Goal: Transaction & Acquisition: Purchase product/service

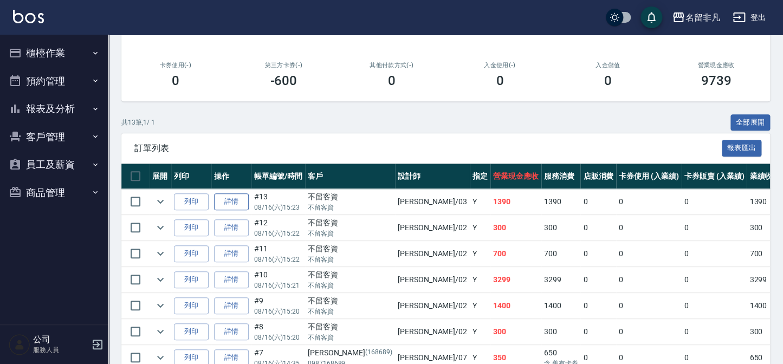
scroll to position [246, 0]
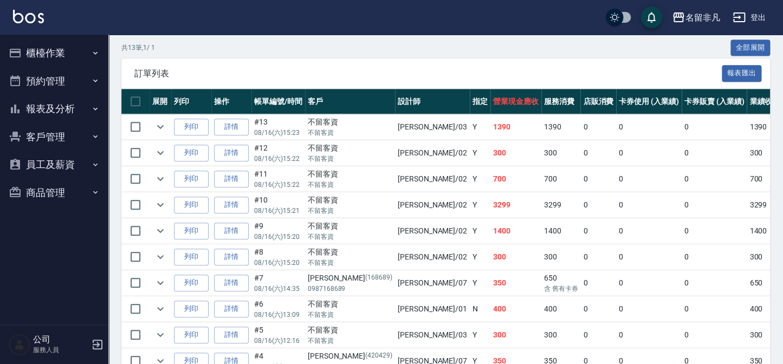
click at [54, 104] on button "報表及分析" at bounding box center [54, 109] width 100 height 28
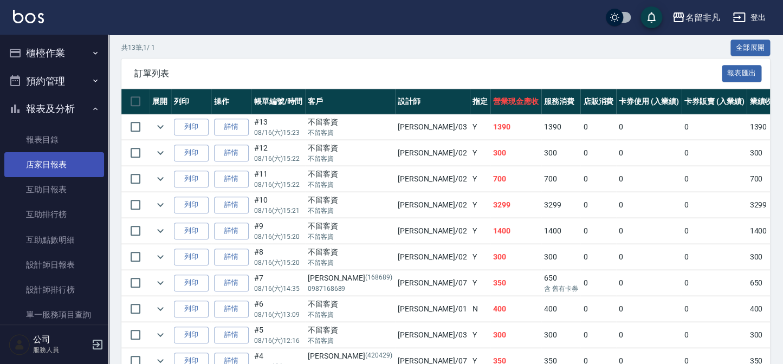
click at [59, 167] on link "店家日報表" at bounding box center [54, 164] width 100 height 25
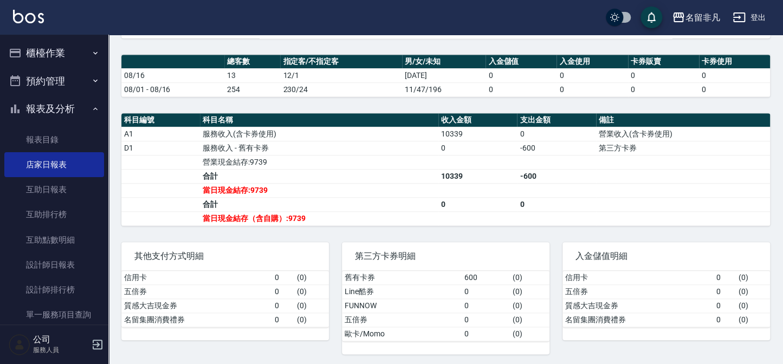
scroll to position [295, 0]
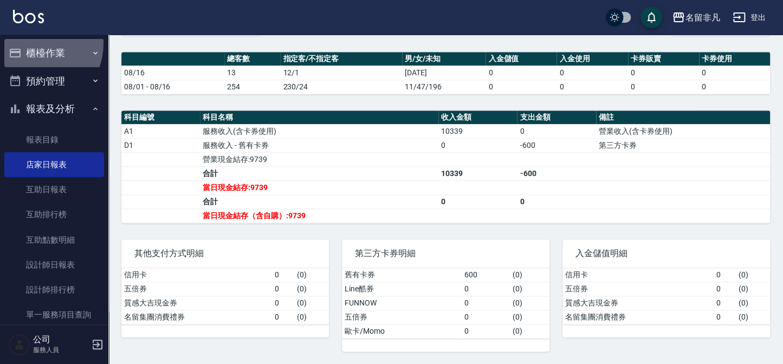
click at [29, 43] on button "櫃檯作業" at bounding box center [54, 53] width 100 height 28
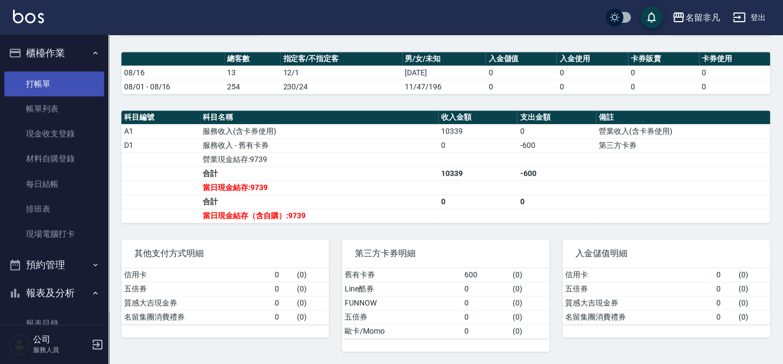
click at [38, 73] on link "打帳單" at bounding box center [54, 83] width 100 height 25
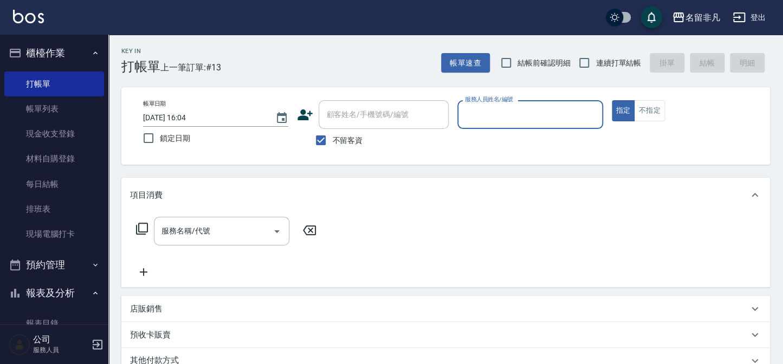
click at [306, 118] on icon at bounding box center [305, 114] width 15 height 11
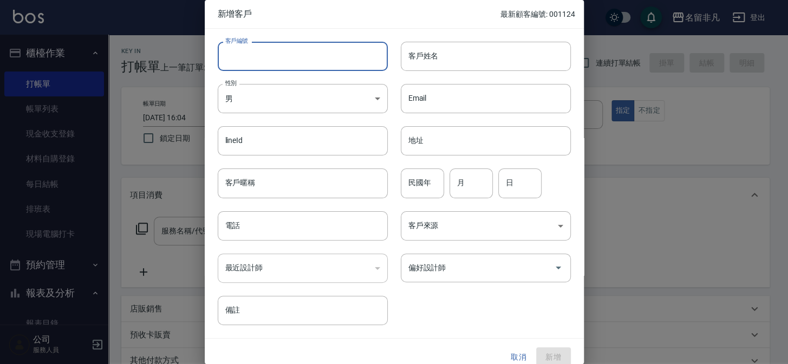
click at [330, 55] on input "客戶編號" at bounding box center [303, 56] width 170 height 29
type input "111854"
drag, startPoint x: 360, startPoint y: 81, endPoint x: 353, endPoint y: 99, distance: 19.2
click at [360, 81] on div "性別 男 [DEMOGRAPHIC_DATA] 性別" at bounding box center [296, 92] width 183 height 42
click at [352, 107] on body "名留非凡 登出 櫃檯作業 打帳單 帳單列表 現金收支登錄 材料自購登錄 每日結帳 排班表 現場電腦打卡 預約管理 預約管理 單日預約紀錄 單週預約紀錄 報表及…" at bounding box center [394, 258] width 788 height 517
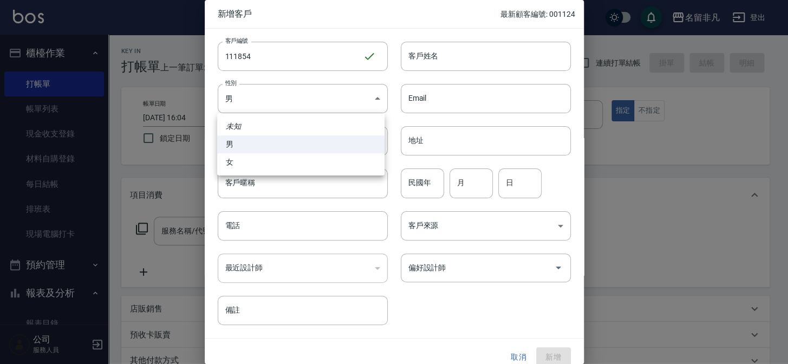
click at [347, 153] on li "女" at bounding box center [300, 162] width 167 height 18
type input "[DEMOGRAPHIC_DATA]"
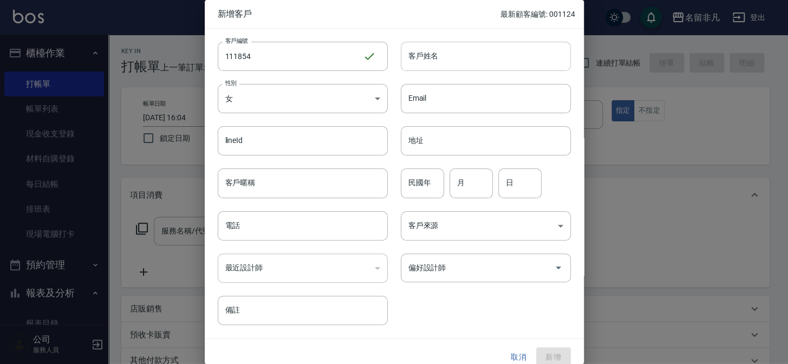
click at [478, 57] on input "客戶姓名" at bounding box center [486, 56] width 170 height 29
type input "[PERSON_NAME]"
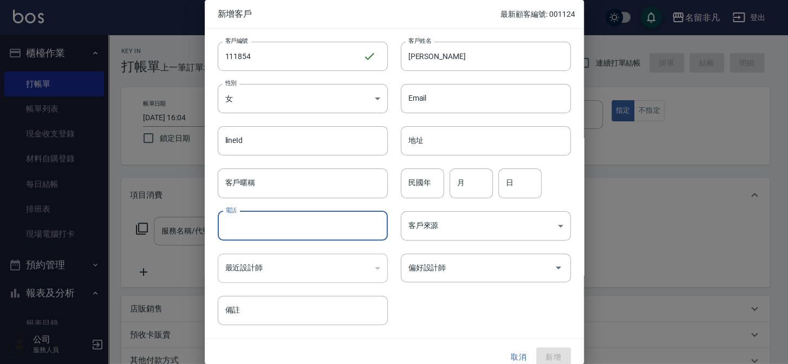
click at [301, 227] on input "電話" at bounding box center [303, 225] width 170 height 29
click at [435, 280] on div "偏好設計師" at bounding box center [486, 267] width 170 height 29
type input "0987111854"
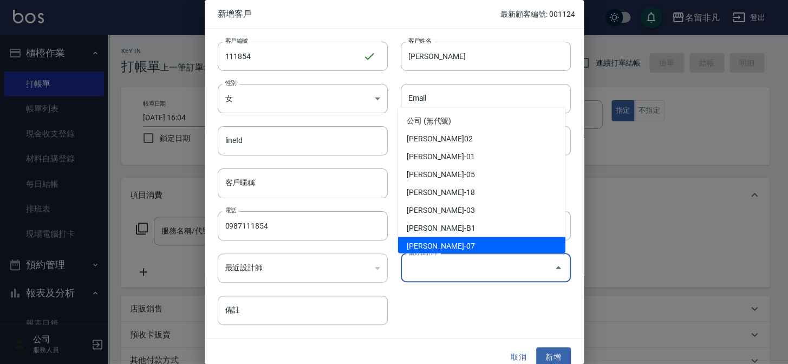
click at [440, 239] on li "[PERSON_NAME]-07" at bounding box center [481, 246] width 167 height 18
type input "[PERSON_NAME]"
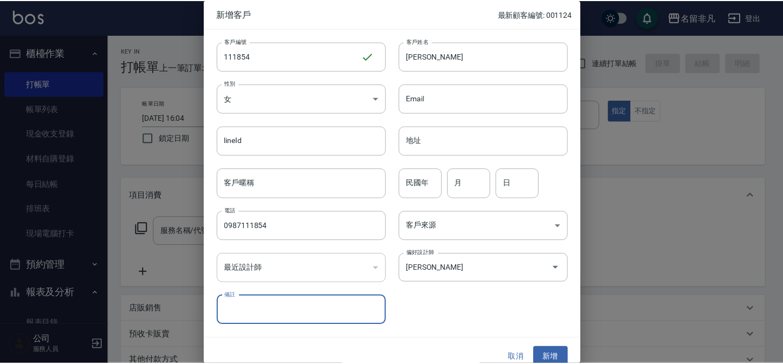
scroll to position [11, 0]
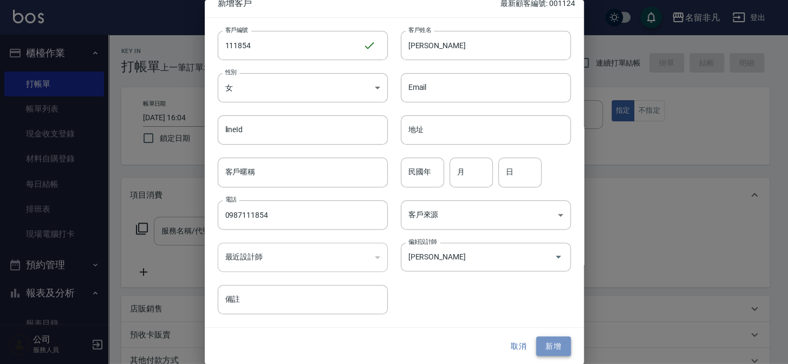
click at [546, 344] on button "新增" at bounding box center [553, 346] width 35 height 20
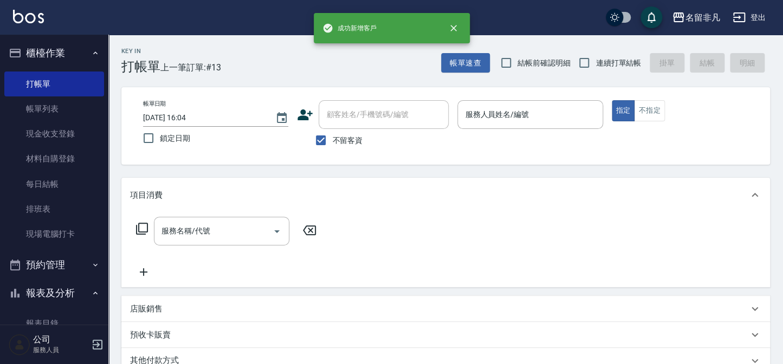
drag, startPoint x: 331, startPoint y: 144, endPoint x: 376, endPoint y: 119, distance: 51.6
click at [334, 141] on label "不留客資" at bounding box center [335, 140] width 53 height 23
click at [332, 141] on input "不留客資" at bounding box center [320, 140] width 23 height 23
checkbox input "false"
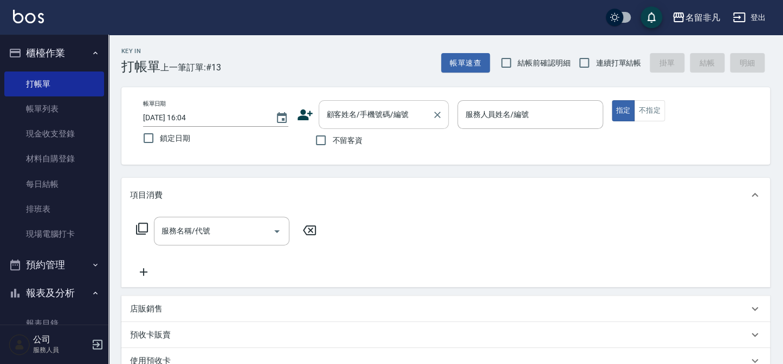
click at [377, 119] on input "顧客姓名/手機號碼/編號" at bounding box center [375, 114] width 104 height 19
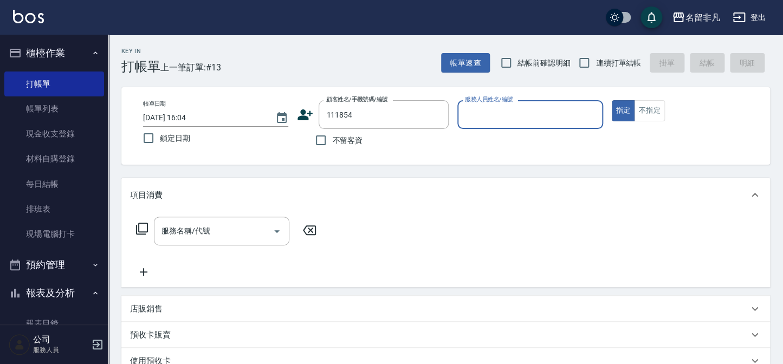
type input "[PERSON_NAME]/0987111854/111854"
type input "[PERSON_NAME]-07"
click at [142, 224] on icon at bounding box center [141, 228] width 13 height 13
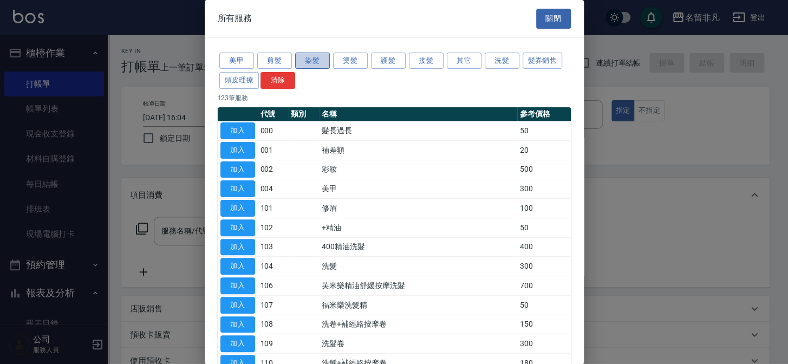
click at [312, 68] on button "染髮" at bounding box center [312, 61] width 35 height 17
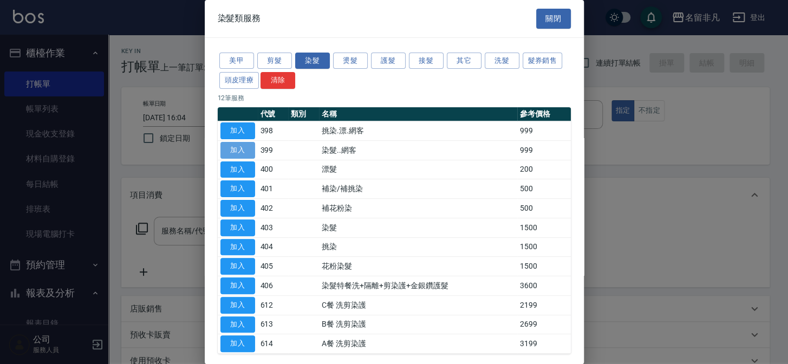
click at [246, 143] on button "加入" at bounding box center [237, 150] width 35 height 17
type input "染髮..網客(399)"
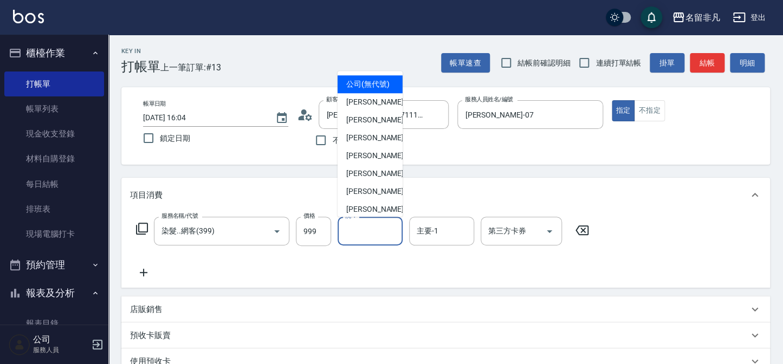
click at [355, 236] on input "洗-1" at bounding box center [369, 230] width 55 height 19
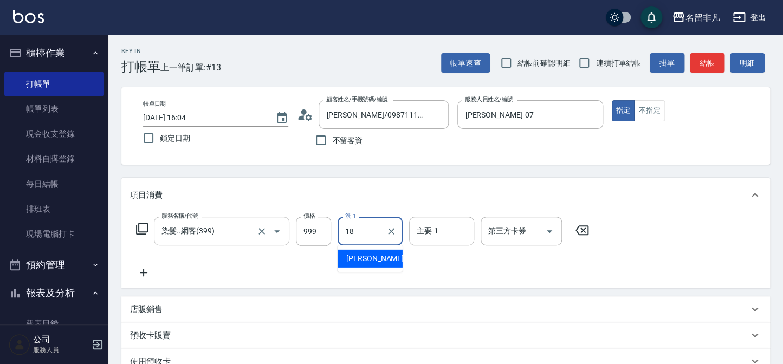
type input "[PERSON_NAME]-18"
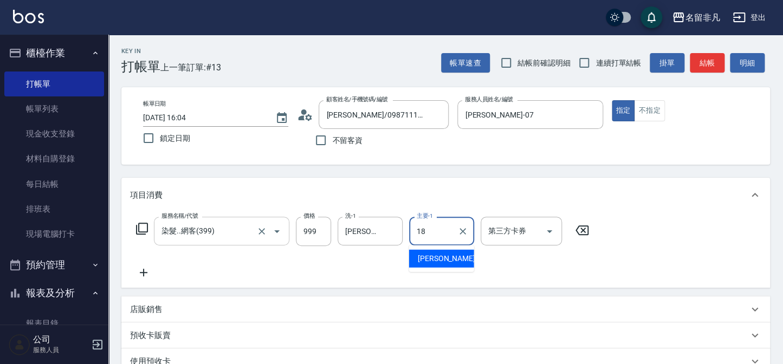
type input "[PERSON_NAME]-18"
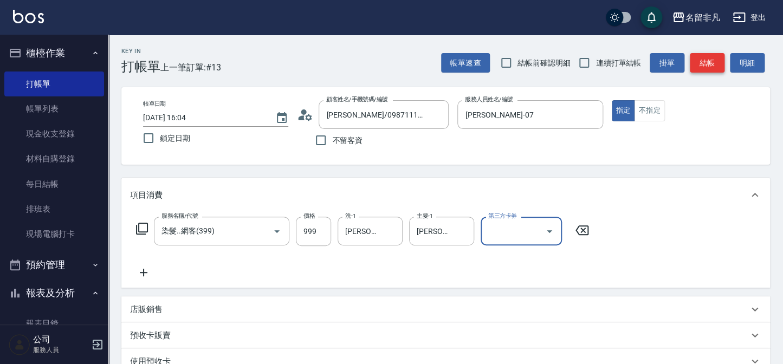
click at [709, 67] on button "結帳" at bounding box center [706, 63] width 35 height 20
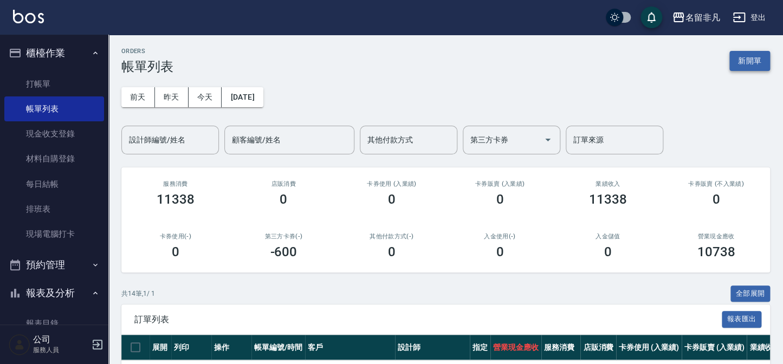
click at [739, 66] on button "新開單" at bounding box center [749, 61] width 41 height 20
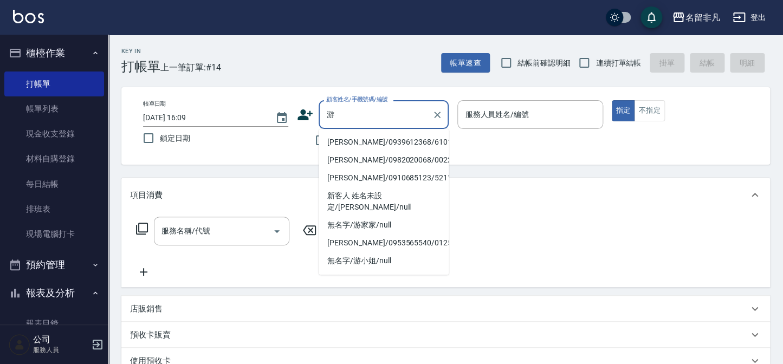
click at [369, 140] on li "[PERSON_NAME]/0939612368/610105" at bounding box center [383, 142] width 130 height 18
type input "[PERSON_NAME]/0939612368/610105"
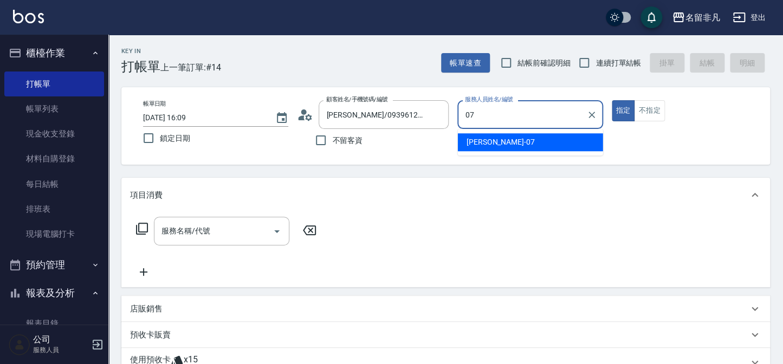
type input "[PERSON_NAME]-07"
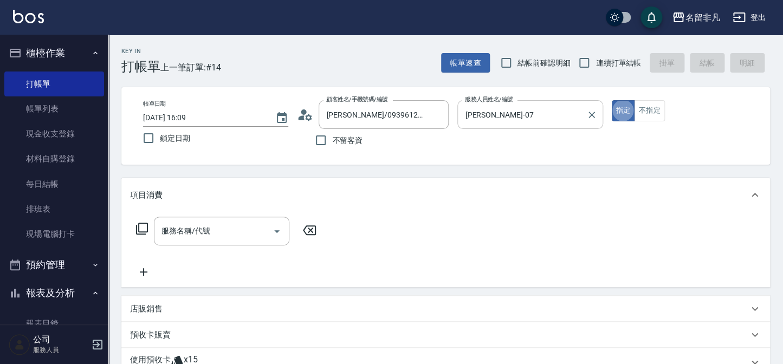
type button "true"
click at [194, 214] on div "服務名稱/代號 服務名稱/代號" at bounding box center [445, 249] width 648 height 75
click at [195, 231] on div "服務名稱/代號 服務名稱/代號" at bounding box center [221, 231] width 135 height 29
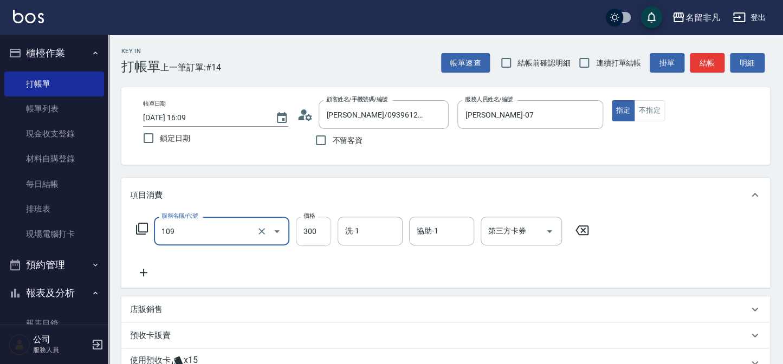
type input "洗髮卷(109)"
click at [324, 239] on input "300" at bounding box center [313, 231] width 35 height 29
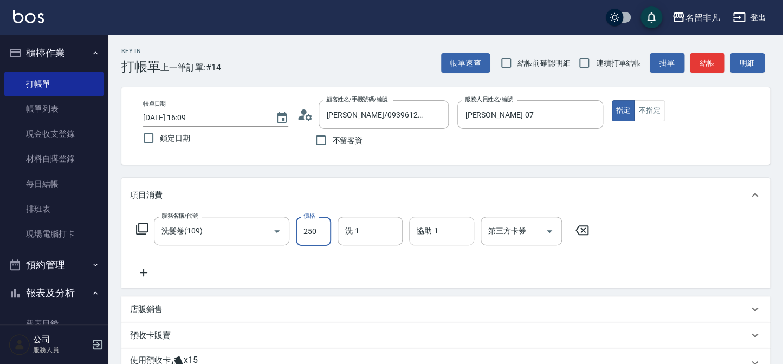
type input "250"
click at [512, 235] on div "第三方卡券 第三方卡券" at bounding box center [520, 231] width 81 height 29
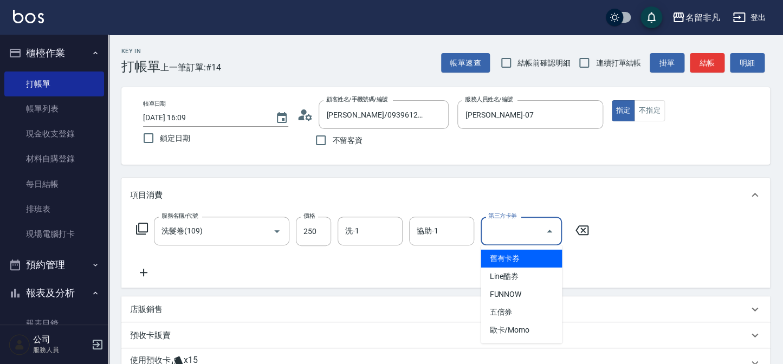
click at [511, 259] on span "舊有卡券" at bounding box center [520, 259] width 81 height 18
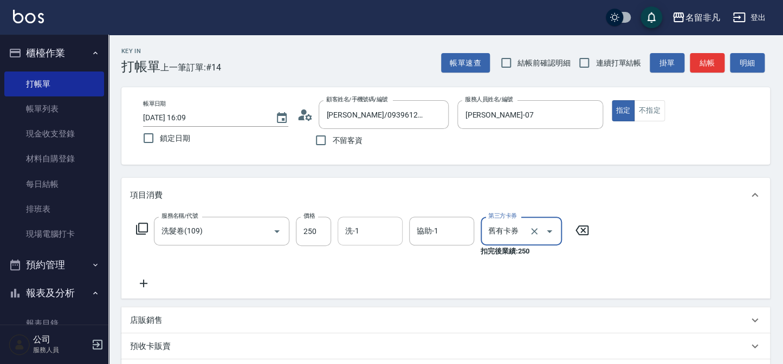
type input "舊有卡券"
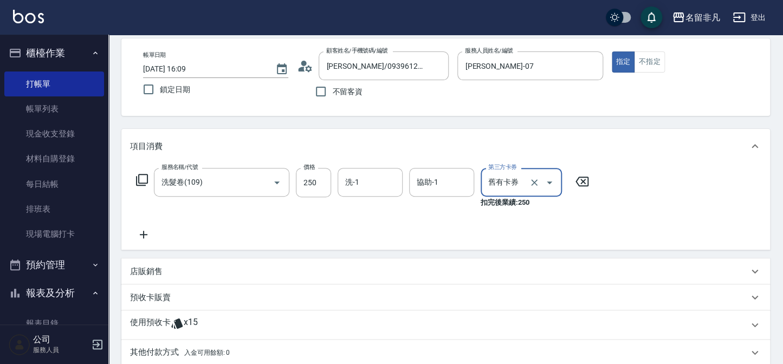
scroll to position [49, 0]
click at [151, 229] on icon at bounding box center [143, 234] width 27 height 13
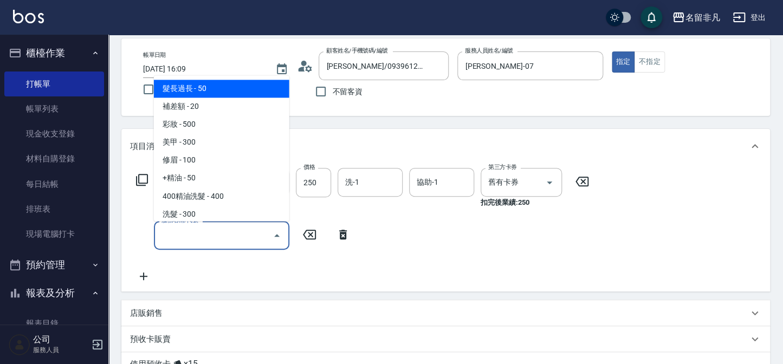
click at [206, 230] on input "服務名稱/代號" at bounding box center [213, 235] width 109 height 19
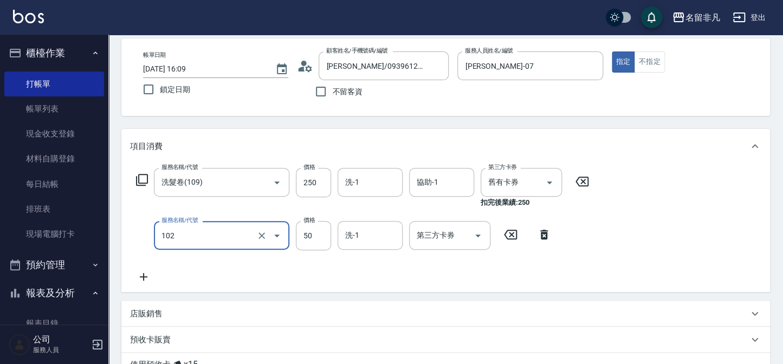
type input "+精油(102)"
click at [138, 282] on icon at bounding box center [143, 276] width 27 height 13
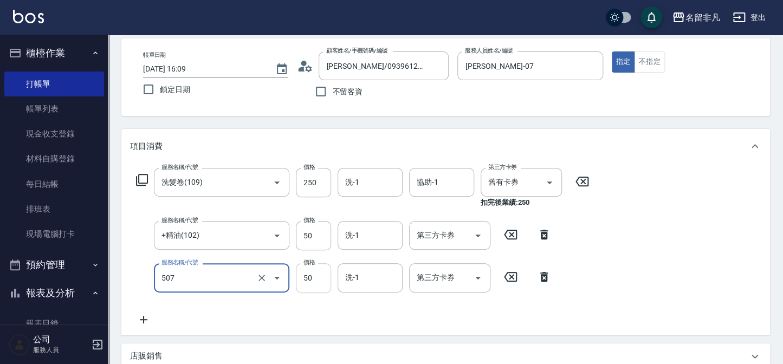
type input "瞬間護髮(507)"
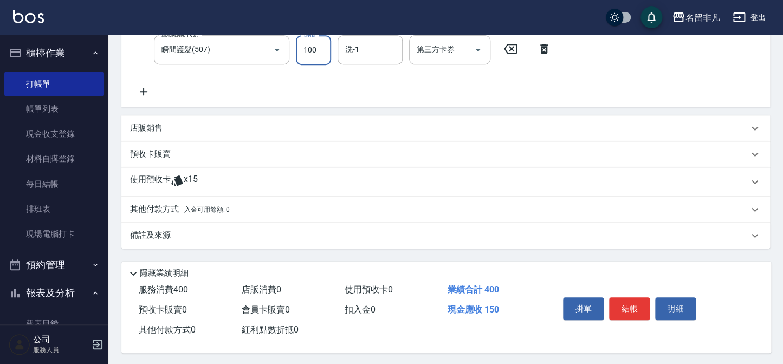
scroll to position [281, 0]
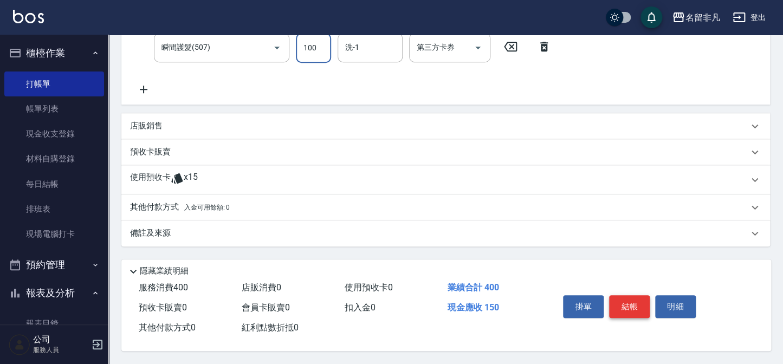
type input "100"
click at [620, 315] on button "結帳" at bounding box center [629, 306] width 41 height 23
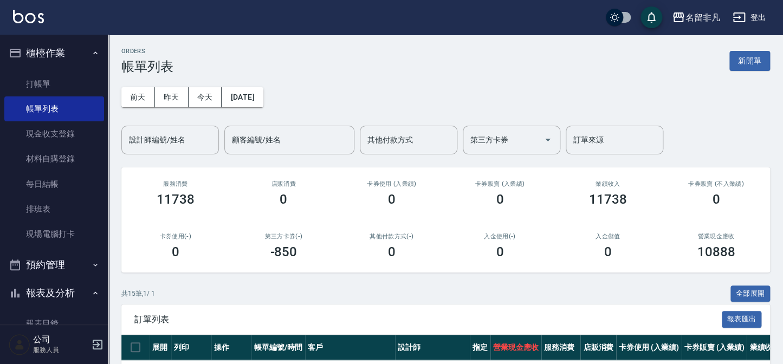
click at [55, 62] on button "櫃檯作業" at bounding box center [54, 53] width 100 height 28
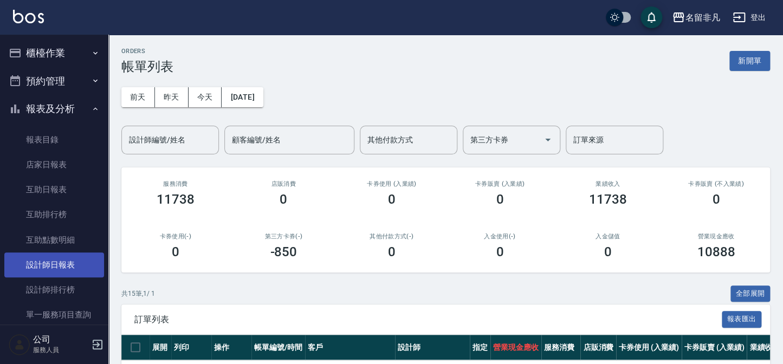
click at [60, 266] on link "設計師日報表" at bounding box center [54, 264] width 100 height 25
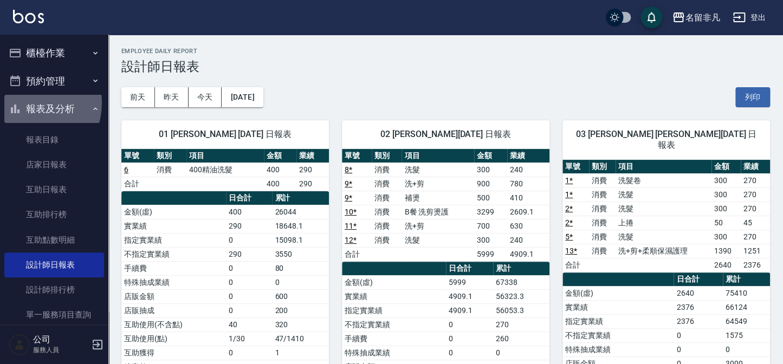
click at [27, 103] on button "報表及分析" at bounding box center [54, 109] width 100 height 28
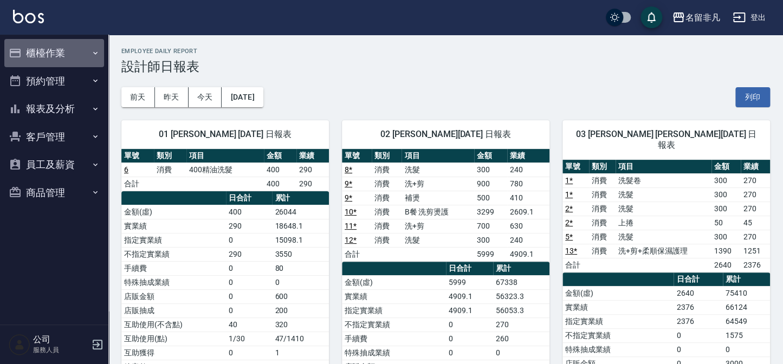
click at [32, 54] on button "櫃檯作業" at bounding box center [54, 53] width 100 height 28
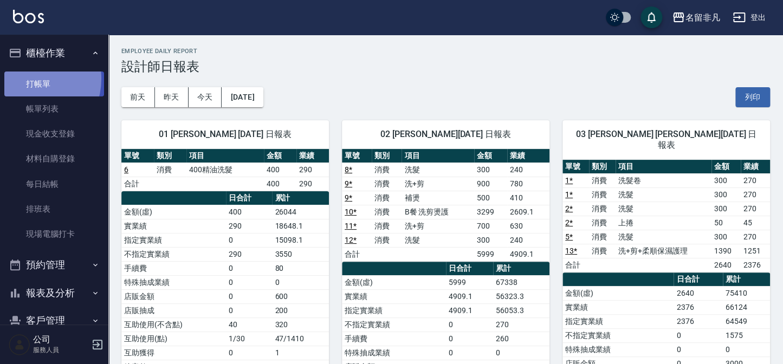
click at [29, 79] on link "打帳單" at bounding box center [54, 83] width 100 height 25
